Goal: Communication & Community: Answer question/provide support

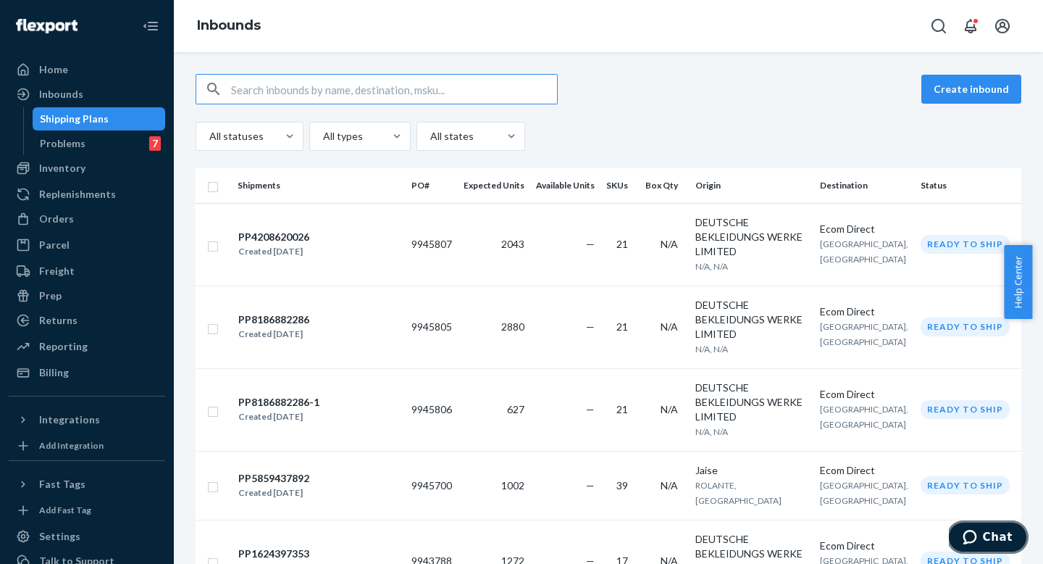
click at [971, 528] on button "Chat" at bounding box center [988, 536] width 82 height 33
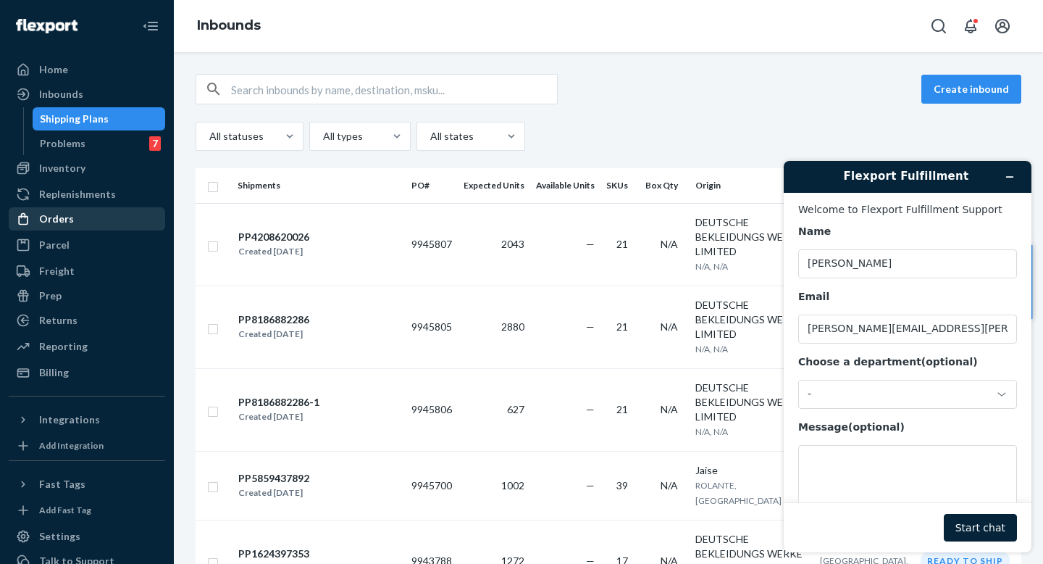
click at [66, 218] on div "Orders" at bounding box center [56, 219] width 35 height 14
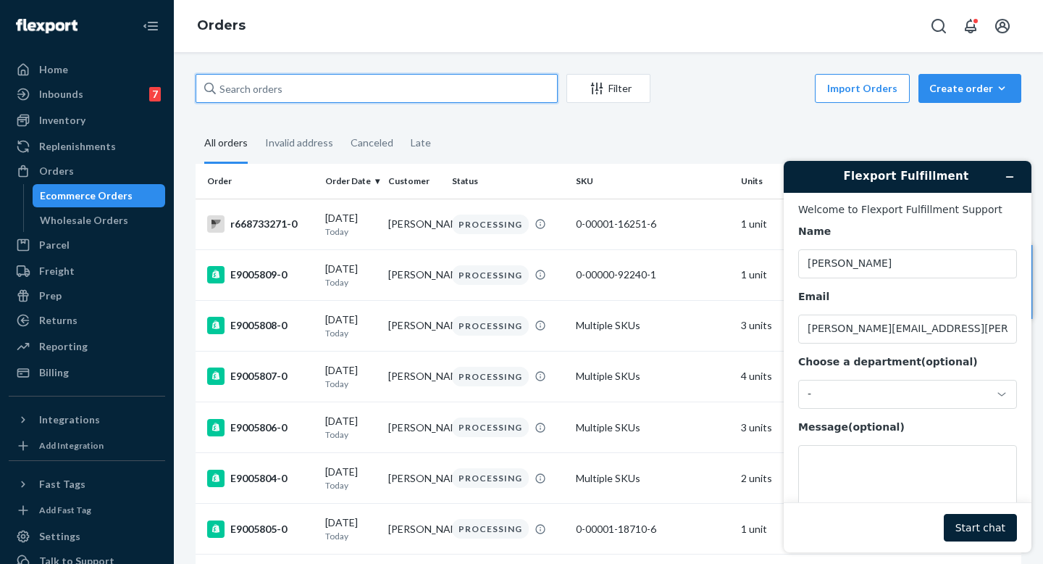
click at [314, 94] on input "text" at bounding box center [377, 88] width 362 height 29
paste input "E7284555"
type input "E7284555"
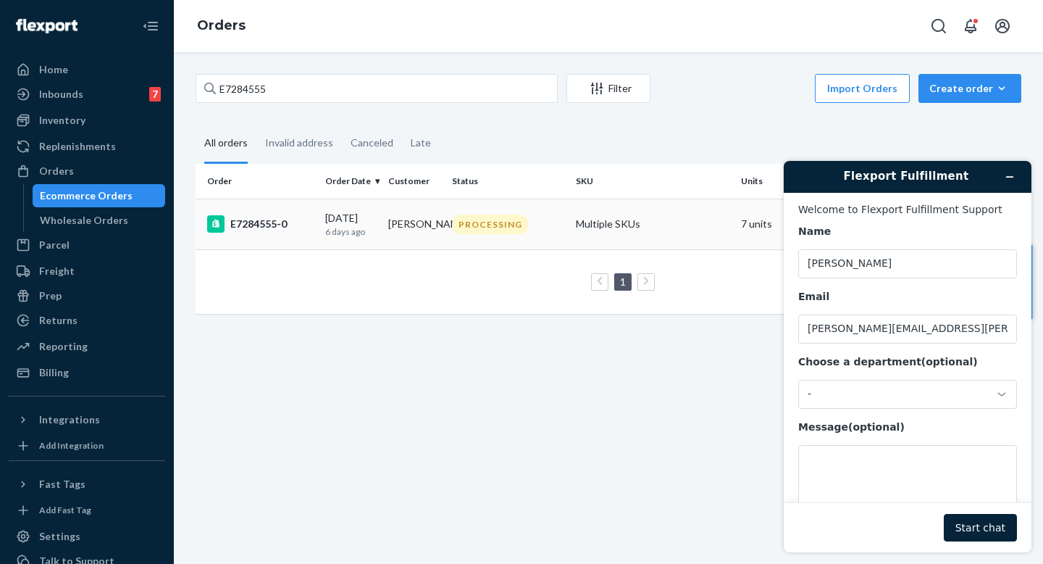
click at [466, 230] on div "PROCESSING" at bounding box center [490, 224] width 77 height 20
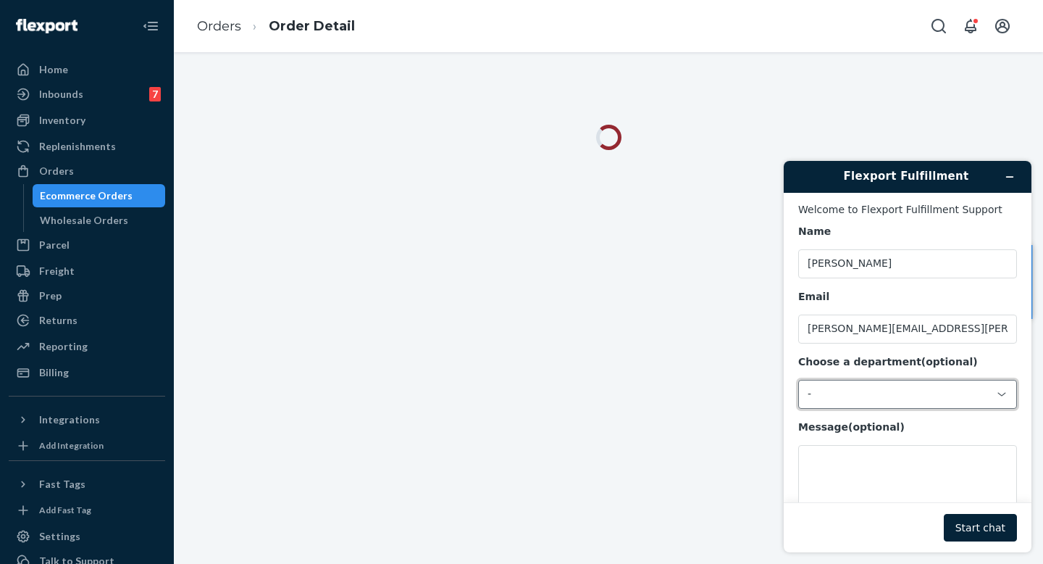
click at [866, 407] on div "-" at bounding box center [907, 394] width 219 height 29
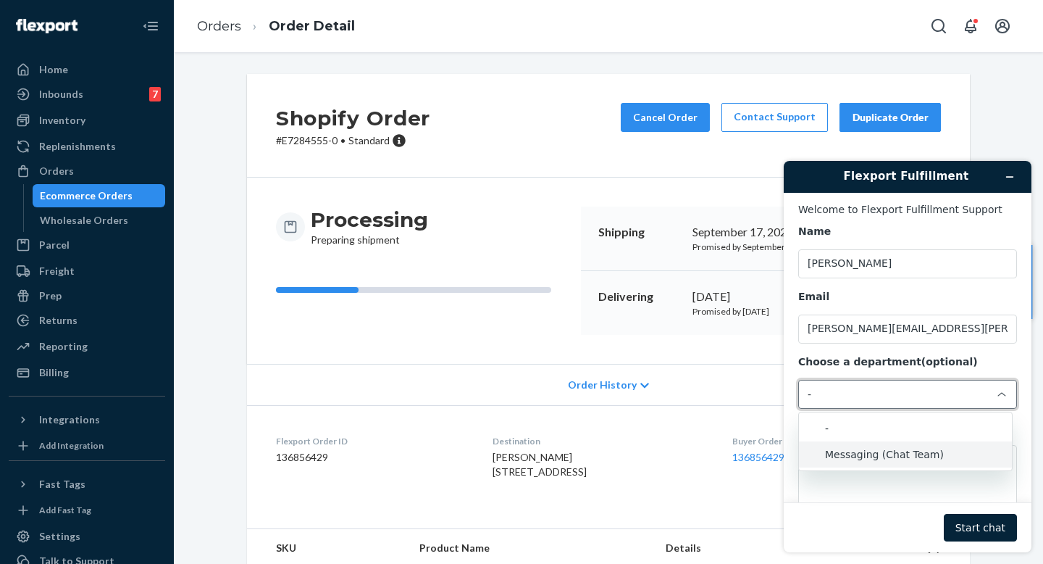
click at [855, 457] on li "Messaging (Chat Team)" at bounding box center [905, 454] width 213 height 26
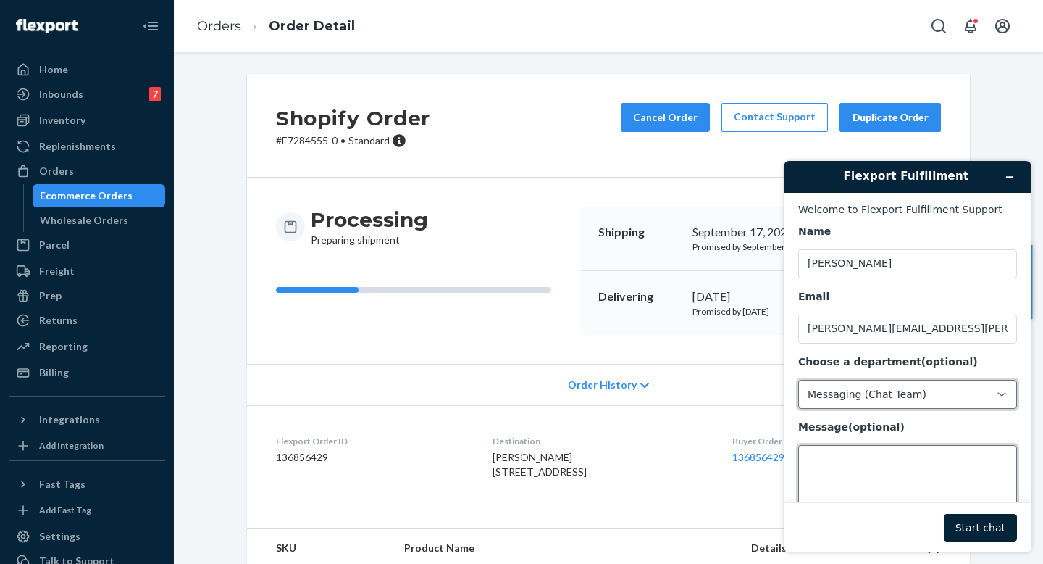
click at [842, 463] on textarea "Message (optional)" at bounding box center [907, 485] width 219 height 81
paste textarea "E7284555"
click at [284, 457] on dd "136856429" at bounding box center [372, 457] width 193 height 14
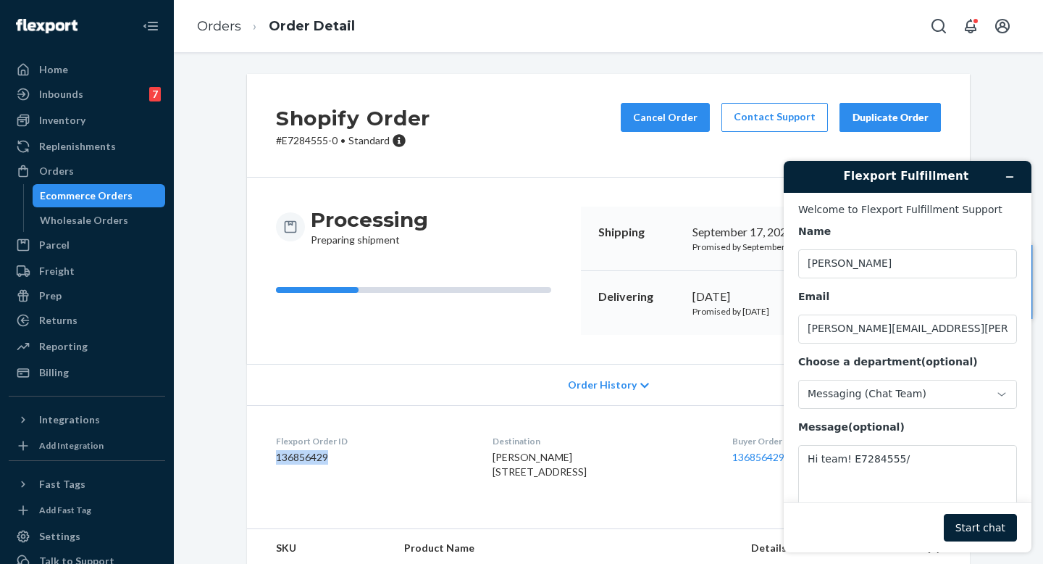
click at [284, 457] on dd "136856429" at bounding box center [372, 457] width 193 height 14
copy dd "136856429"
click at [916, 459] on textarea "Hi team! E7284555/" at bounding box center [907, 485] width 219 height 81
paste textarea "136856429"
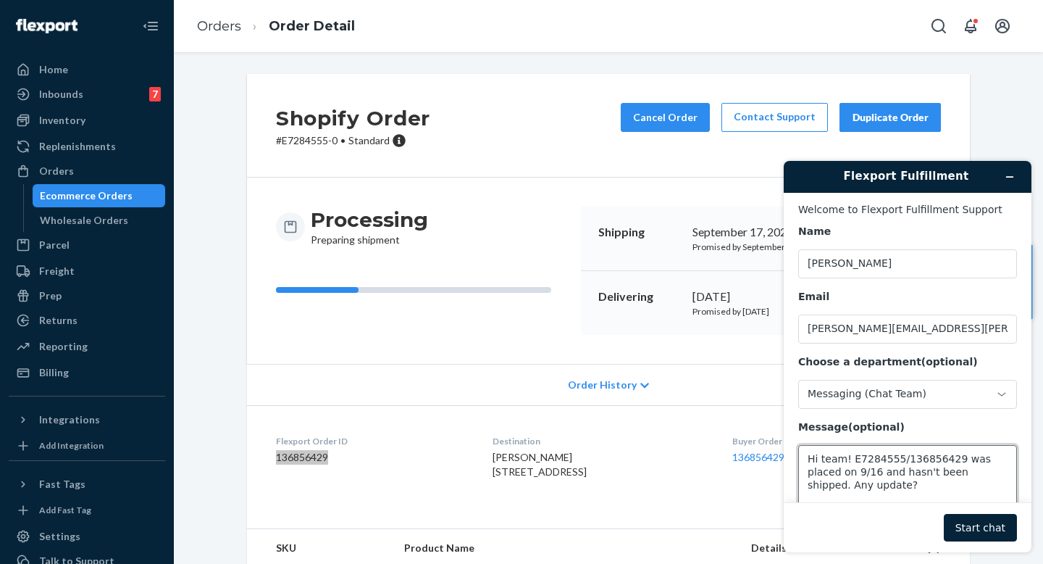
scroll to position [2, 0]
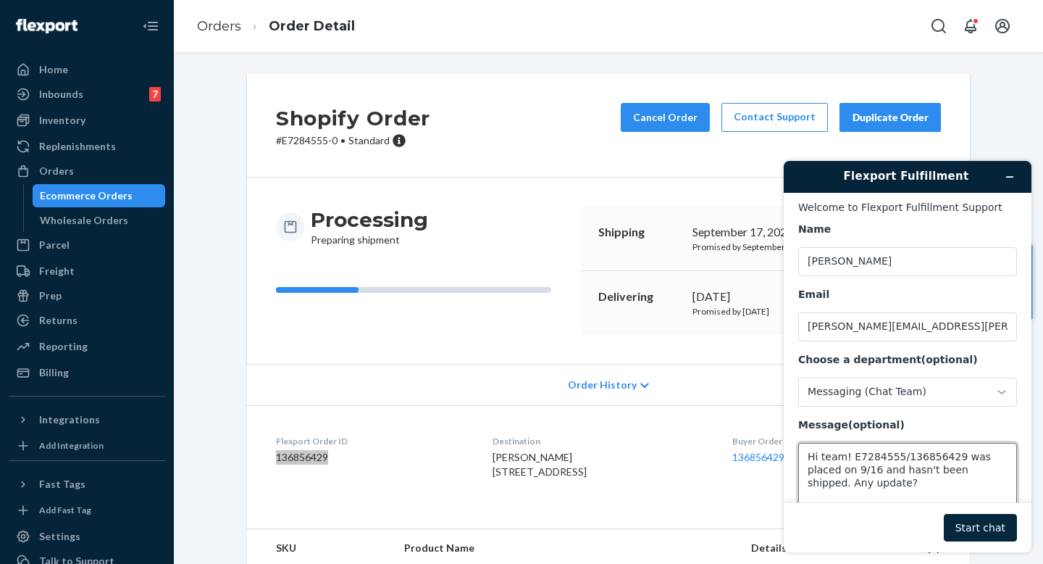
type textarea "Hi team! E7284555/136856429 was placed on 9/16 and hasn't been shipped. Any upd…"
click at [971, 529] on button "Start chat" at bounding box center [980, 528] width 73 height 28
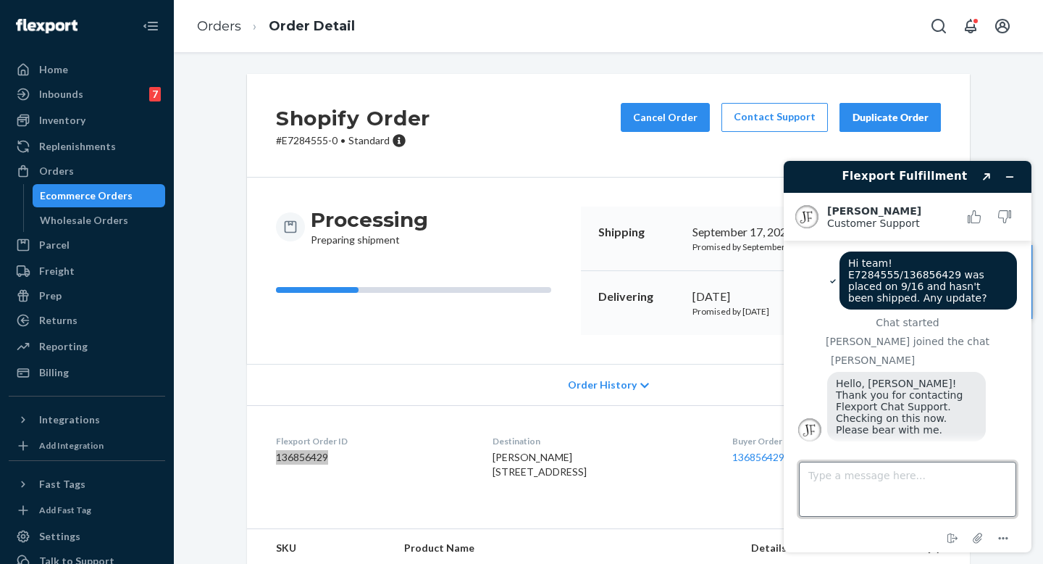
click at [953, 493] on textarea "Type a message here..." at bounding box center [907, 488] width 217 height 55
click at [946, 490] on textarea "Type a message here..." at bounding box center [907, 488] width 217 height 55
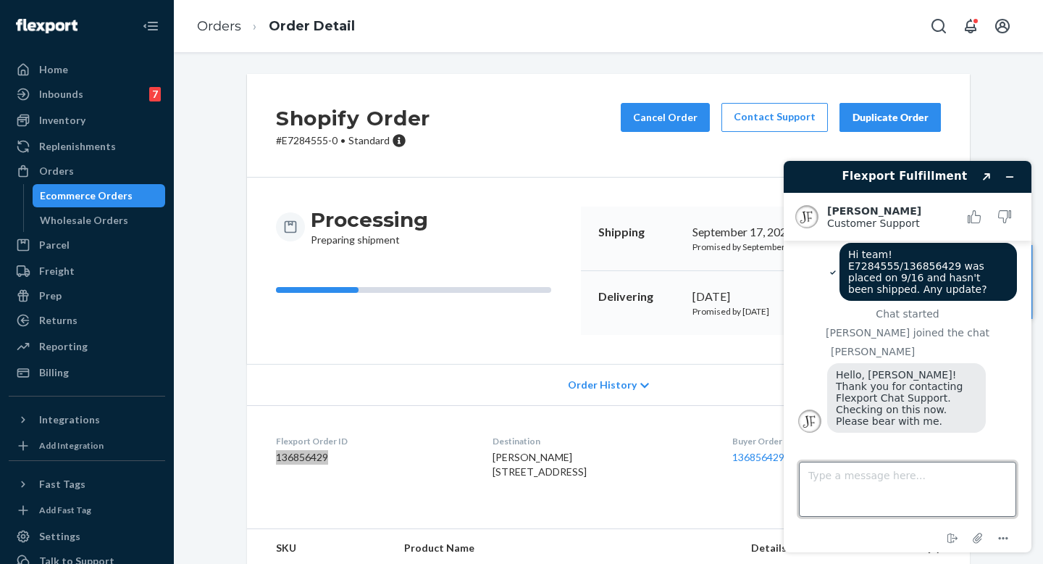
click at [895, 493] on textarea "Type a message here..." at bounding box center [907, 488] width 217 height 55
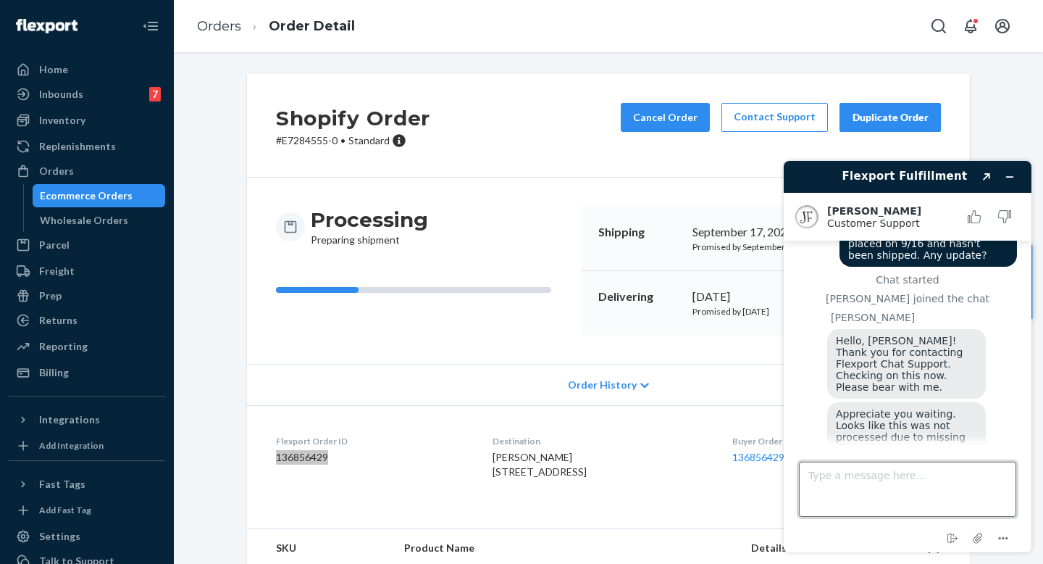
scroll to position [128, 0]
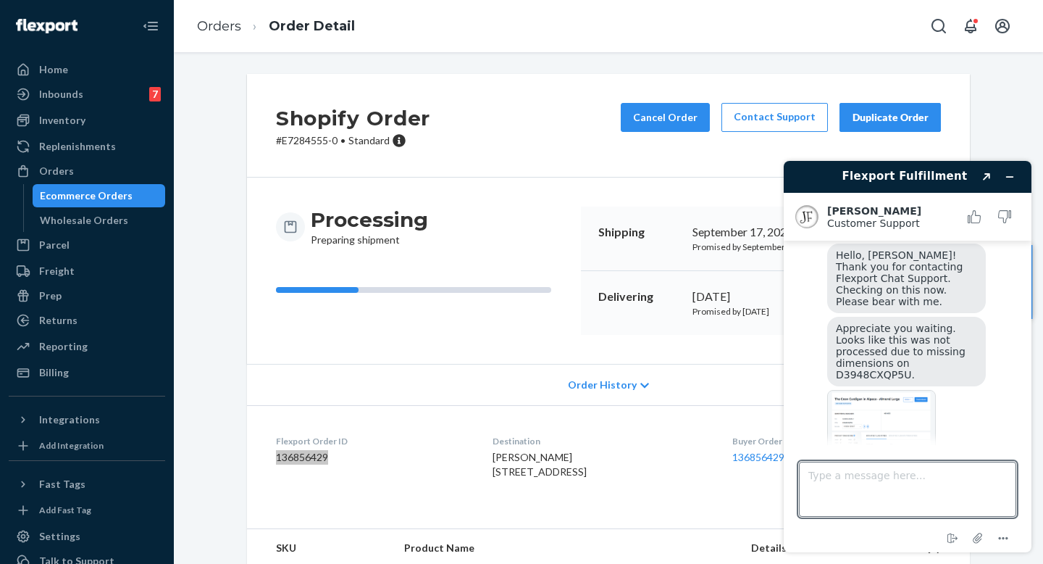
click at [896, 396] on img at bounding box center [881, 431] width 109 height 82
click at [942, 473] on textarea "Type a message here..." at bounding box center [907, 488] width 217 height 55
drag, startPoint x: 1023, startPoint y: 351, endPoint x: 1021, endPoint y: 370, distance: 19.0
click at [1021, 370] on main "Hi team! E7284555/136856429 was placed on 9/16 and hasn't been shipped. Any upd…" at bounding box center [909, 342] width 237 height 204
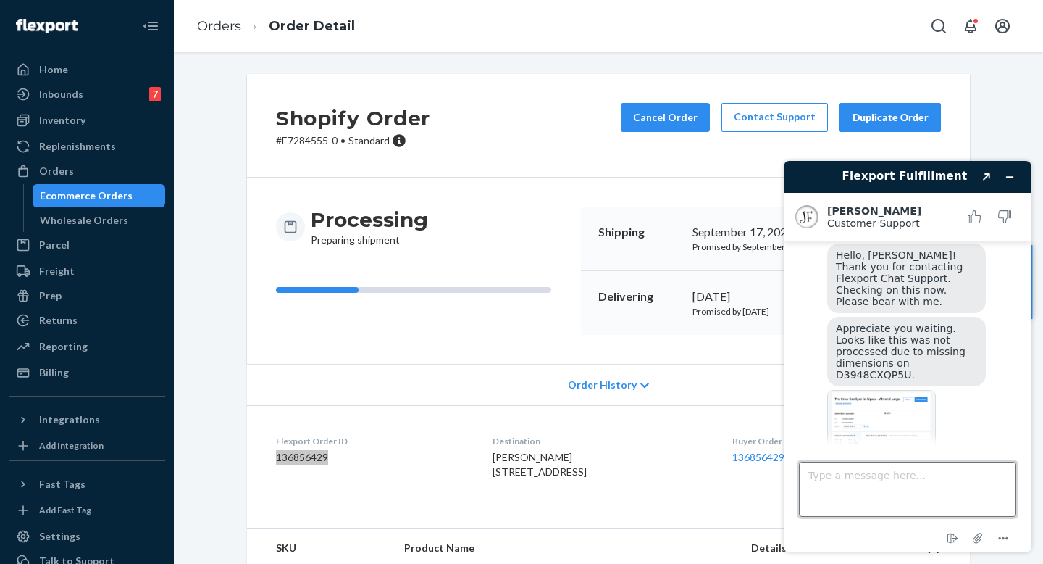
click at [913, 494] on textarea "Type a message here..." at bounding box center [907, 488] width 217 height 55
type textarea "A"
type textarea "Will this order be shipped eventually?"
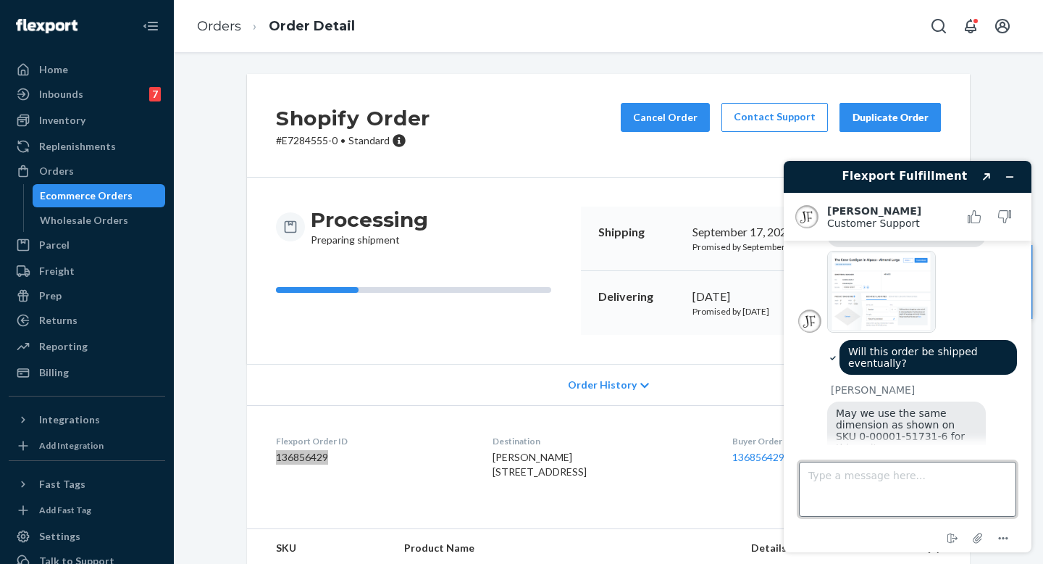
scroll to position [267, 0]
click at [946, 475] on textarea "Type a message here..." at bounding box center [907, 488] width 217 height 55
type textarea "yes please"
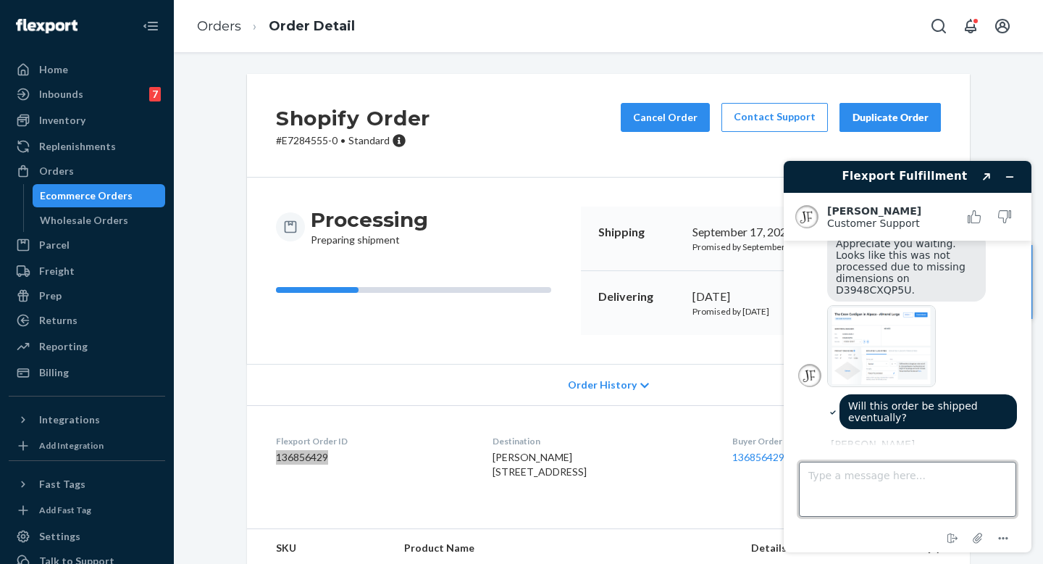
scroll to position [170, 0]
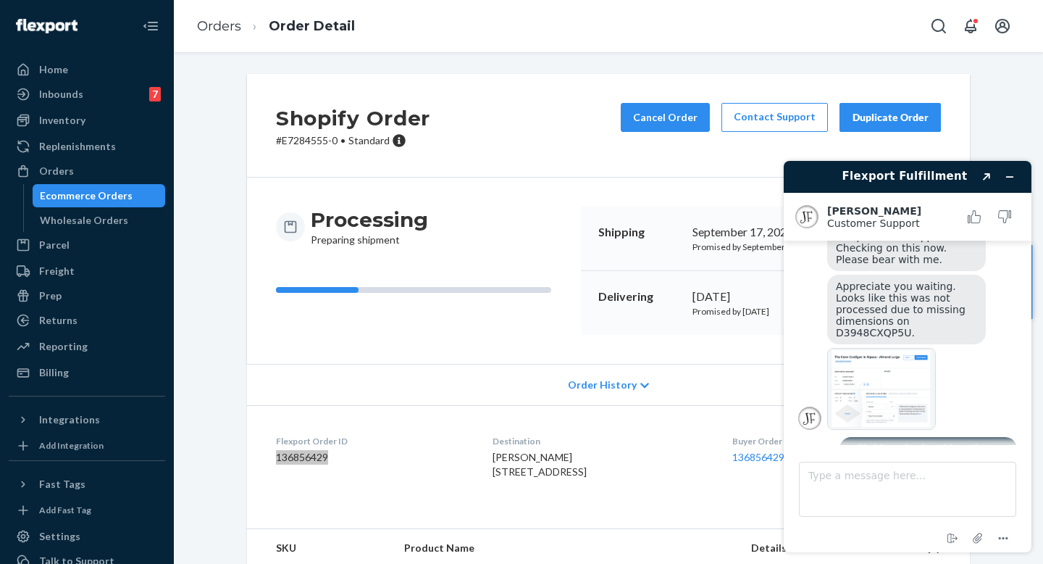
click at [834, 364] on img at bounding box center [881, 389] width 109 height 82
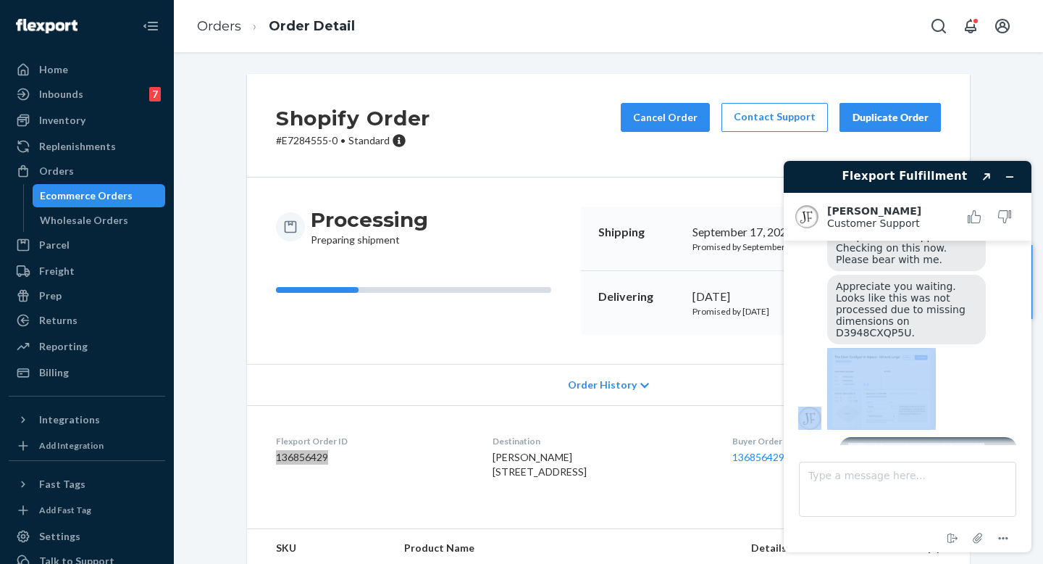
scroll to position [298, 0]
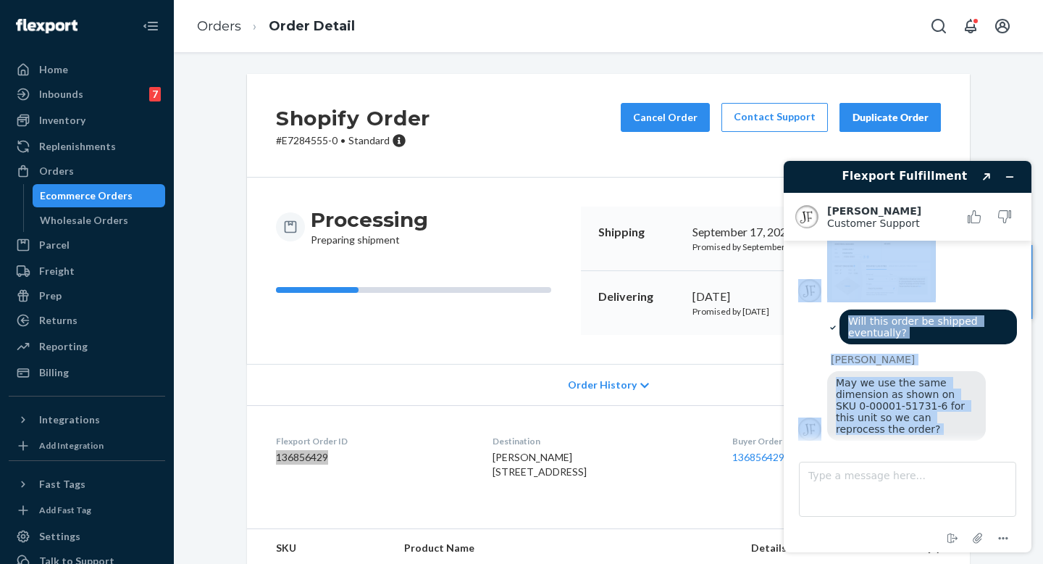
drag, startPoint x: 1023, startPoint y: 332, endPoint x: 1022, endPoint y: 493, distance: 160.8
click at [1022, 496] on div "Flexport Fulfillment Created with Sketch. [PERSON_NAME] Customer Support Custom…" at bounding box center [908, 356] width 248 height 391
click at [974, 491] on textarea "Type a message here..." at bounding box center [907, 488] width 217 height 55
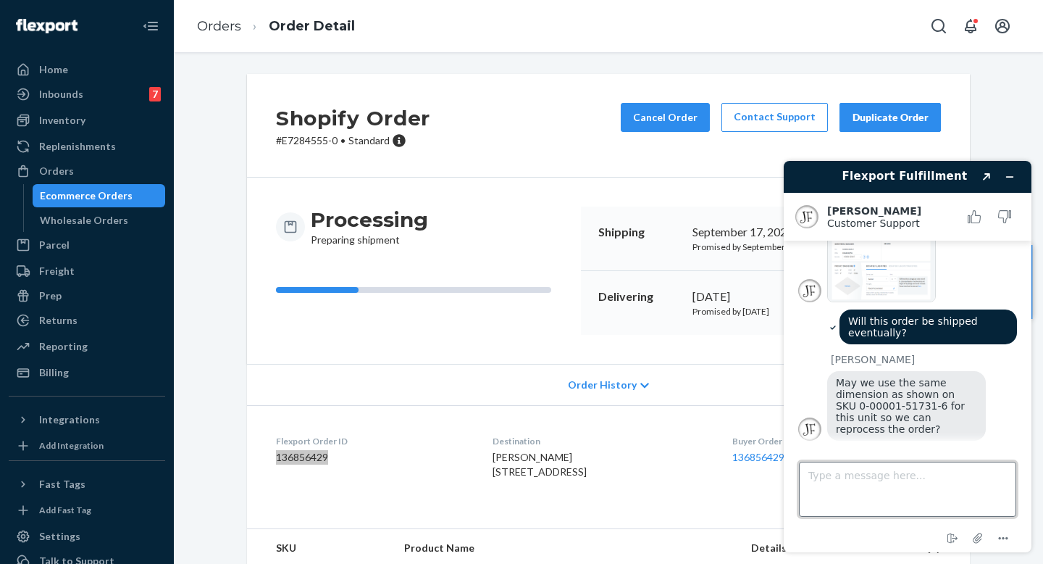
scroll to position [371, 0]
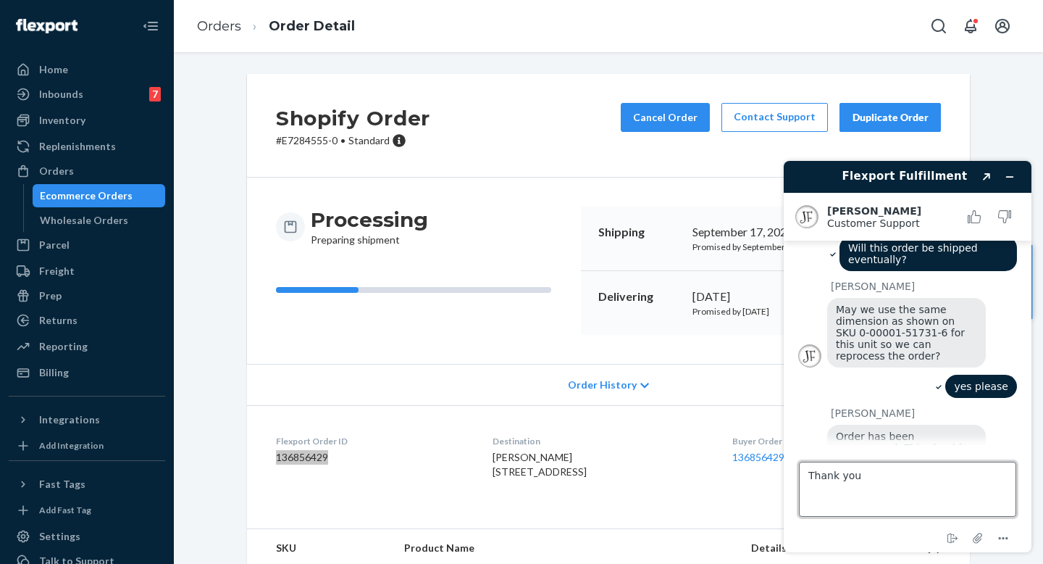
type textarea "Thank you!"
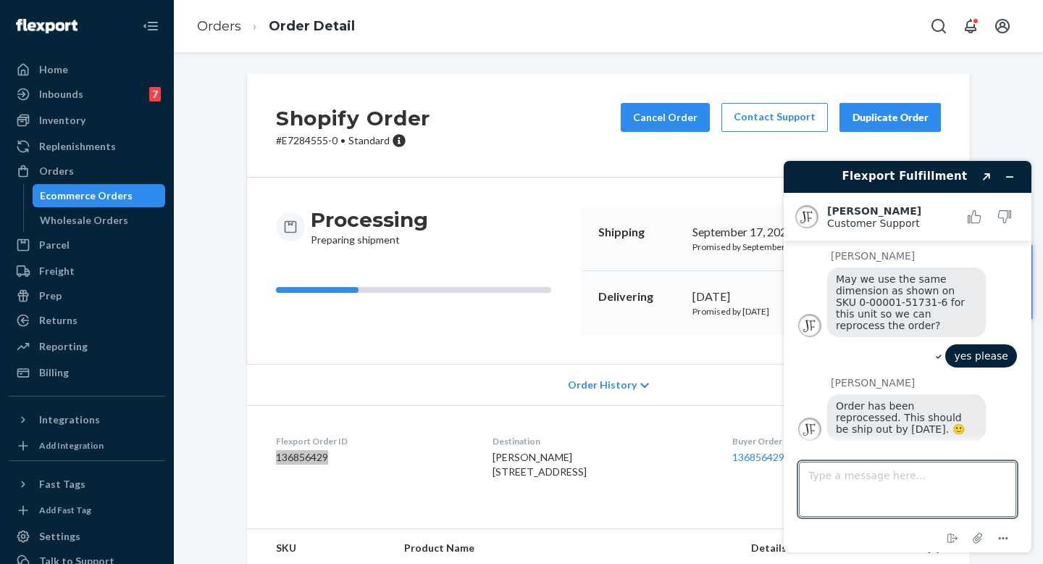
click at [1032, 308] on div "Flexport Fulfillment Created with Sketch. [PERSON_NAME] Customer Support Custom…" at bounding box center [907, 356] width 271 height 414
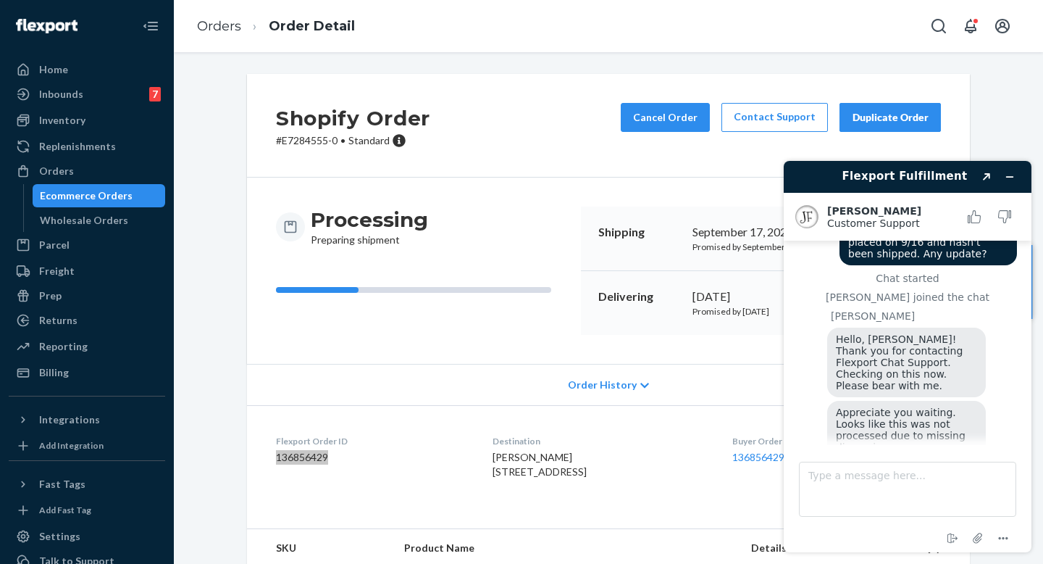
scroll to position [78, 0]
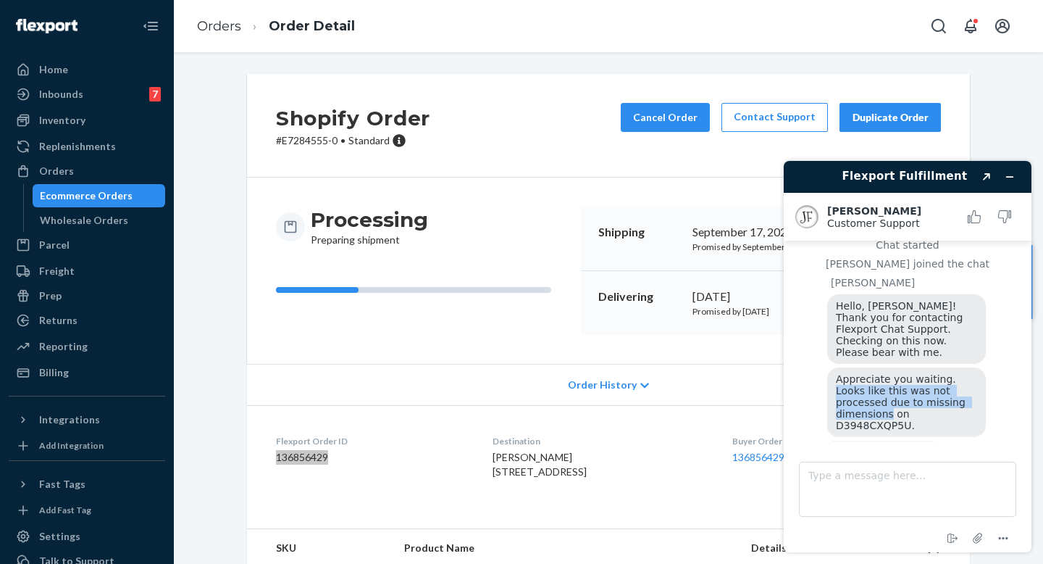
drag, startPoint x: 960, startPoint y: 380, endPoint x: 949, endPoint y: 356, distance: 26.3
click at [949, 373] on span "Appreciate you waiting. Looks like this was not processed due to missing dimens…" at bounding box center [902, 402] width 133 height 58
copy span "Looks like this was not processed due to missing dimensions"
click at [961, 373] on span "Appreciate you waiting. Looks like this was not processed due to missing dimens…" at bounding box center [902, 402] width 133 height 58
drag, startPoint x: 963, startPoint y: 380, endPoint x: 876, endPoint y: 369, distance: 87.6
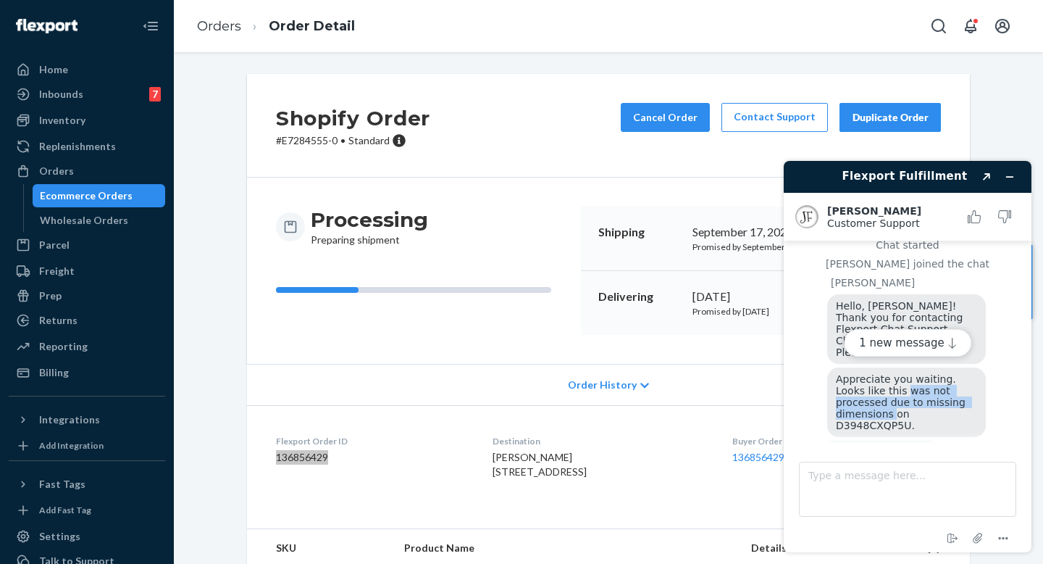
click at [876, 373] on span "Appreciate you waiting. Looks like this was not processed due to missing dimens…" at bounding box center [902, 402] width 133 height 58
copy span "was not processed due to missing dimensions"
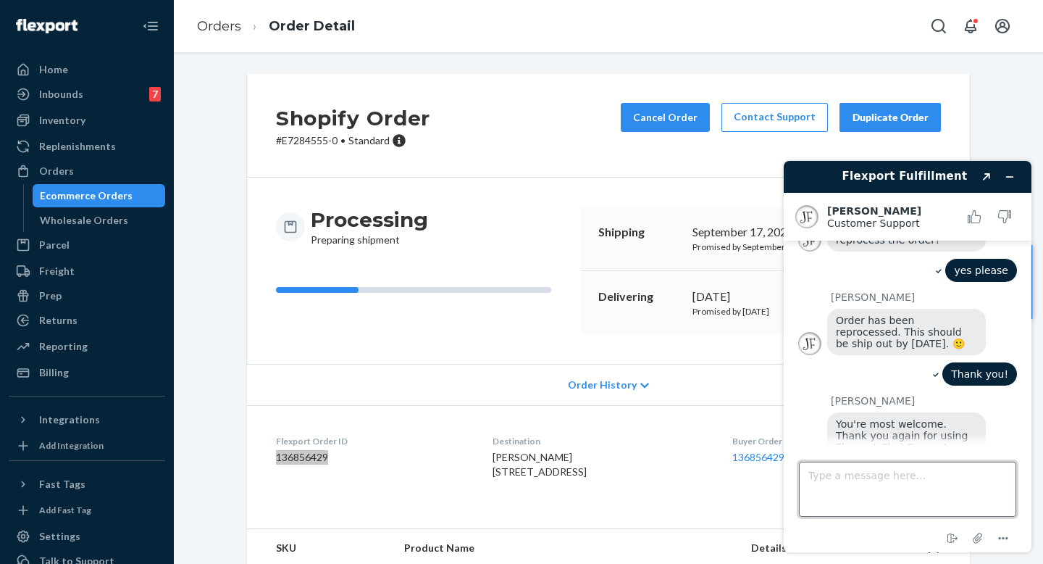
click at [884, 475] on textarea "Type a message here..." at bounding box center [907, 488] width 217 height 55
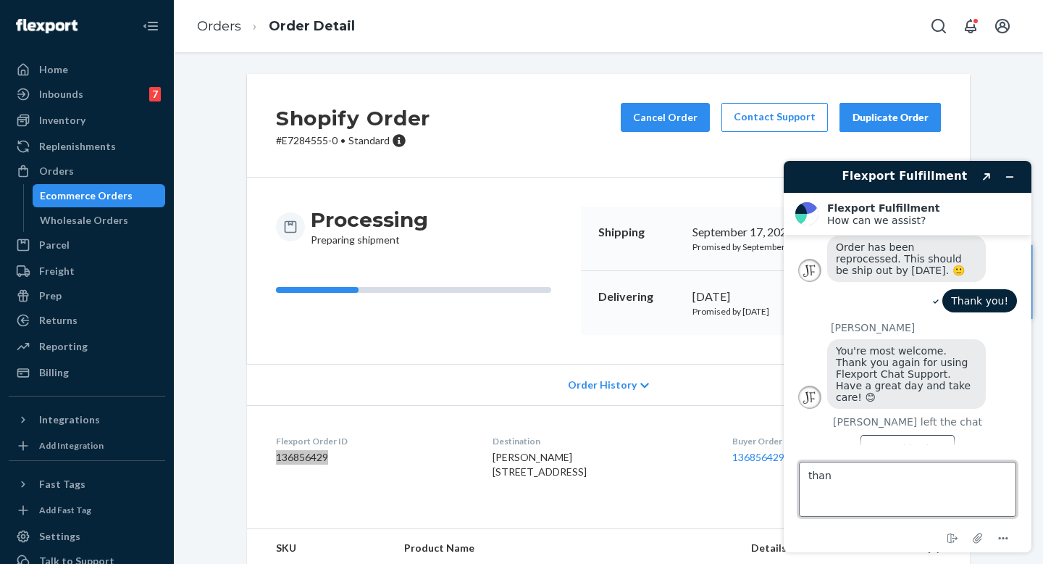
type textarea "than"
